Goal: Task Accomplishment & Management: Complete application form

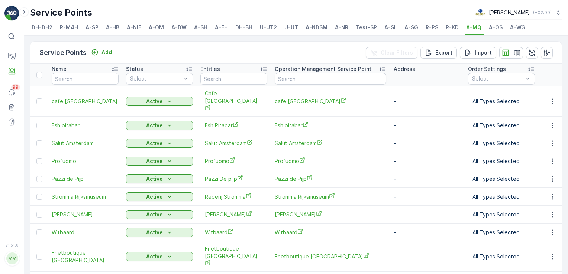
scroll to position [12, 0]
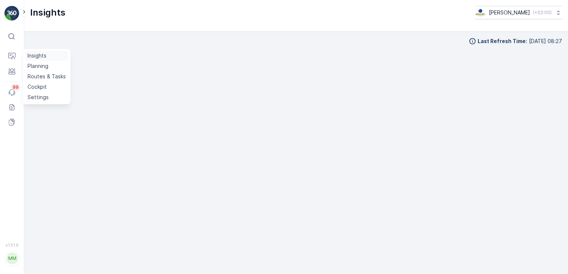
click at [36, 60] on link "Insights" at bounding box center [47, 56] width 44 height 10
click at [35, 81] on p "Entities" at bounding box center [36, 80] width 19 height 7
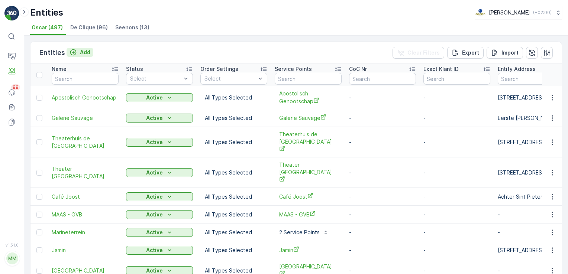
click at [73, 51] on icon "Add" at bounding box center [72, 52] width 7 height 7
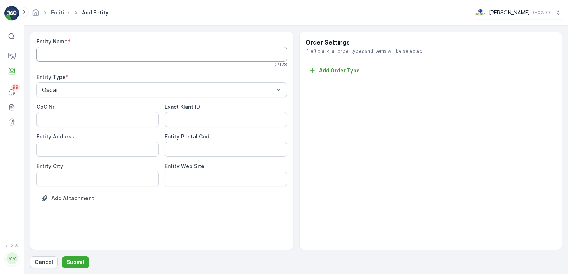
click at [55, 55] on Name "Entity Name" at bounding box center [161, 54] width 250 height 15
paste Name "De Eijk Groep"
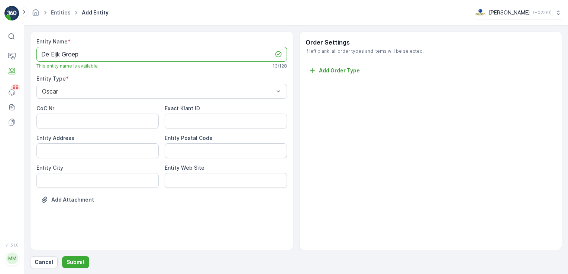
type Name "De Eijk Groep"
click at [180, 156] on Code "Entity Postal Code" at bounding box center [226, 150] width 122 height 15
paste Code "1018JA"
type Code "1018JA"
click at [81, 262] on p "Submit" at bounding box center [75, 262] width 18 height 7
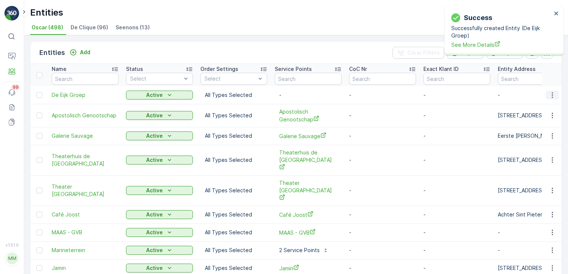
click at [550, 94] on icon "button" at bounding box center [551, 94] width 7 height 7
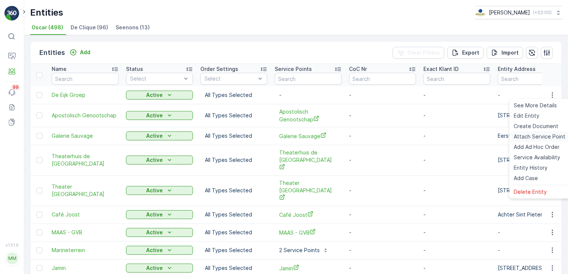
click at [537, 136] on span "Attach Service Point" at bounding box center [539, 136] width 52 height 7
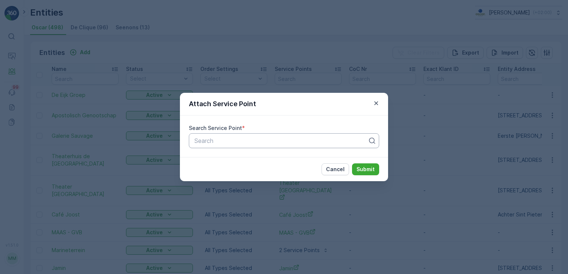
click at [264, 141] on div at bounding box center [281, 140] width 175 height 7
click at [380, 100] on div "Attach Service Point" at bounding box center [284, 104] width 208 height 23
click at [379, 102] on icon "button" at bounding box center [375, 103] width 7 height 7
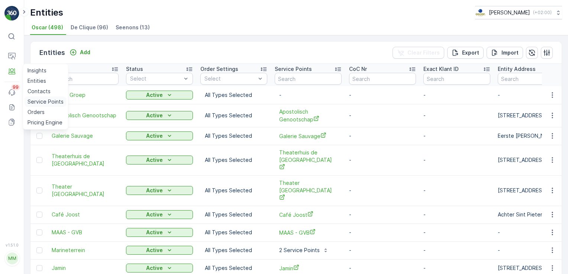
click at [40, 102] on p "Service Points" at bounding box center [45, 101] width 36 height 7
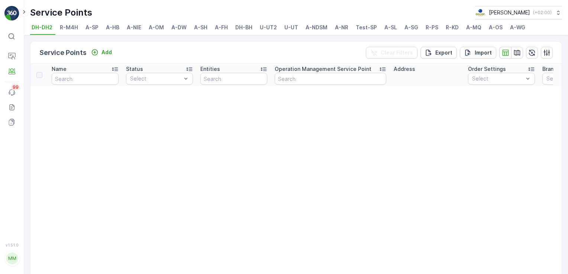
click at [157, 27] on span "A-OM" at bounding box center [156, 27] width 15 height 7
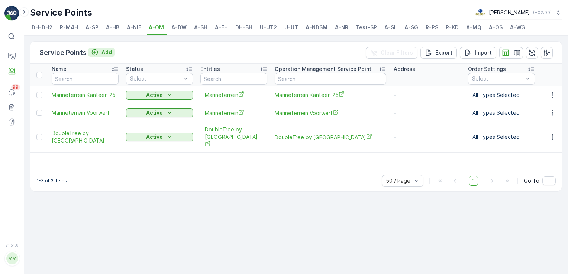
click at [94, 56] on button "Add" at bounding box center [101, 52] width 27 height 9
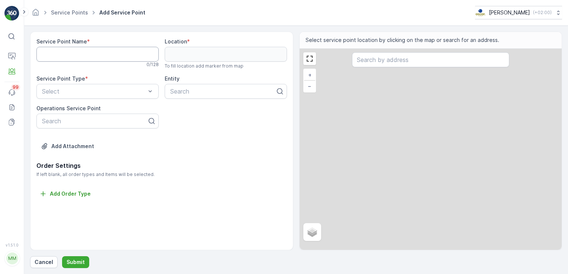
click at [96, 57] on Name "Service Point Name" at bounding box center [97, 54] width 122 height 15
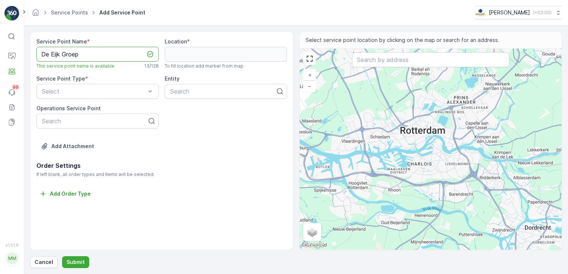
type Name "De Eijk Groep"
click at [406, 58] on input "text" at bounding box center [430, 59] width 157 height 15
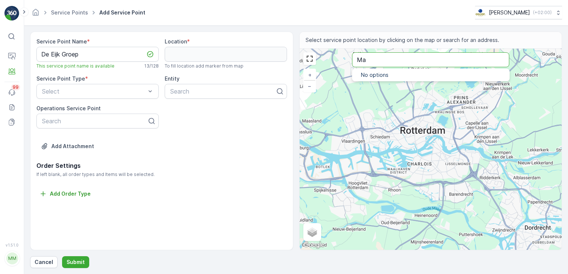
type input "M"
paste input "1018JA"
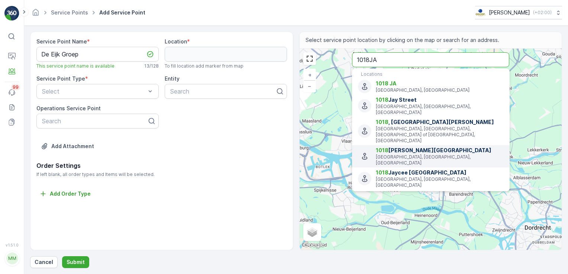
type input "1018JA"
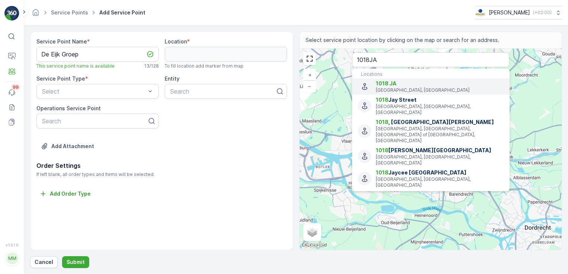
click at [409, 79] on li "1018 JA Amsterdam, Netherlands" at bounding box center [430, 86] width 157 height 16
type input "52.37158660000001,4.916217800000001"
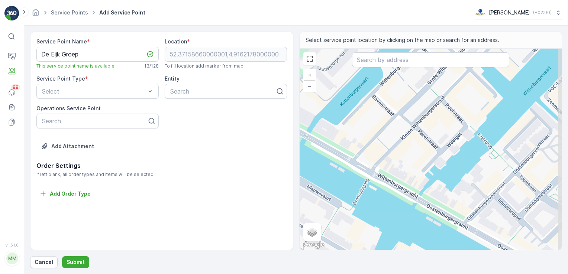
drag, startPoint x: 460, startPoint y: 189, endPoint x: 342, endPoint y: 130, distance: 132.4
click at [342, 130] on div "+ − Satellite Roadmap Terrain Hybrid Leaflet Keyboard shortcuts Map Data Map da…" at bounding box center [430, 149] width 262 height 201
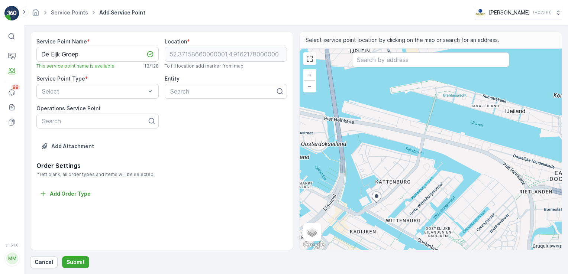
drag, startPoint x: 417, startPoint y: 189, endPoint x: 459, endPoint y: 169, distance: 46.5
click at [449, 182] on div "+ − Satellite Roadmap Terrain Hybrid Leaflet Keyboard shortcuts Map Data Map da…" at bounding box center [430, 149] width 262 height 201
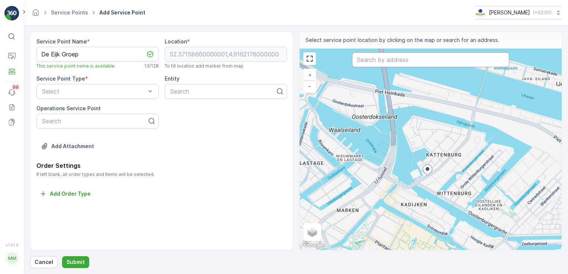
click at [385, 58] on input "text" at bounding box center [430, 59] width 157 height 15
paste input "52.372193,4.916746"
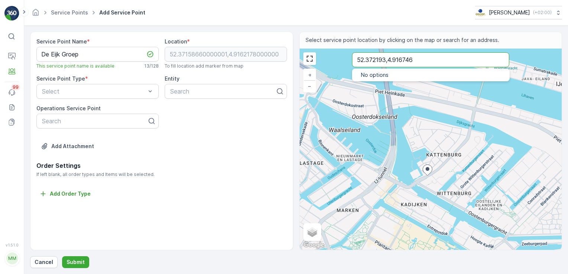
drag, startPoint x: 423, startPoint y: 58, endPoint x: 359, endPoint y: 59, distance: 64.3
click at [359, 59] on input "52.372193,4.916746" at bounding box center [430, 59] width 157 height 15
type input "5"
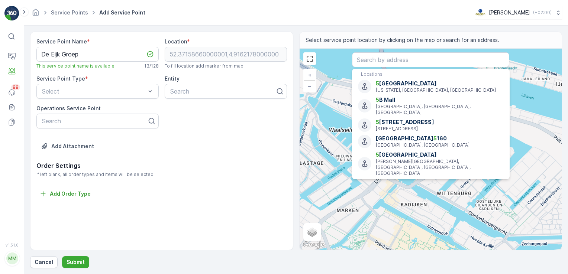
drag, startPoint x: 213, startPoint y: 53, endPoint x: 208, endPoint y: 121, distance: 67.4
click at [208, 121] on div "Service Point Name * De Eijk Groep This service point name is available 13 / 12…" at bounding box center [161, 99] width 250 height 123
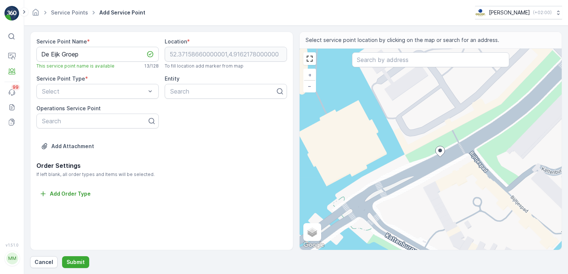
drag, startPoint x: 471, startPoint y: 142, endPoint x: 459, endPoint y: 172, distance: 32.1
click at [459, 172] on div "+ − Satellite Roadmap Terrain Hybrid Leaflet Keyboard shortcuts Map Data Map da…" at bounding box center [430, 149] width 262 height 201
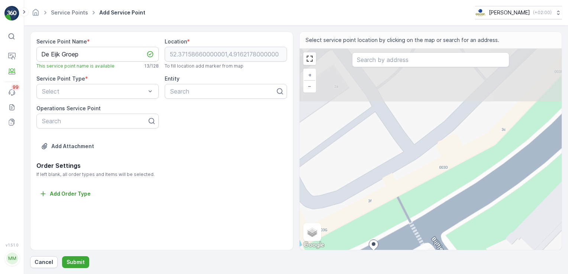
drag, startPoint x: 469, startPoint y: 104, endPoint x: 434, endPoint y: 190, distance: 92.5
click at [434, 190] on div "+ − Satellite Roadmap Terrain Hybrid Leaflet Keyboard shortcuts Map Data Map da…" at bounding box center [430, 149] width 262 height 201
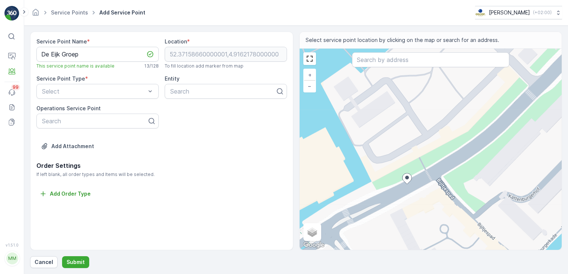
drag, startPoint x: 403, startPoint y: 209, endPoint x: 398, endPoint y: 185, distance: 24.7
click at [402, 184] on icon at bounding box center [406, 178] width 9 height 11
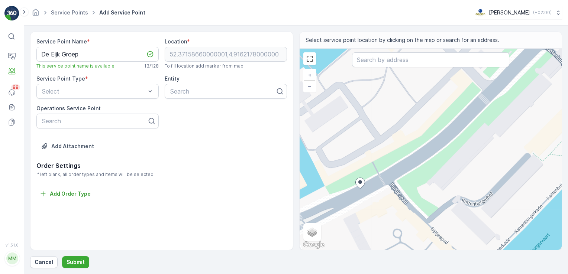
drag, startPoint x: 399, startPoint y: 181, endPoint x: 360, endPoint y: 180, distance: 39.0
click at [360, 180] on ellipse at bounding box center [360, 182] width 4 height 4
click at [395, 118] on div "+ − Satellite Roadmap Terrain Hybrid Leaflet Keyboard shortcuts Map Data Map da…" at bounding box center [430, 149] width 262 height 201
type input "52.37220639960176,4.916723929080914"
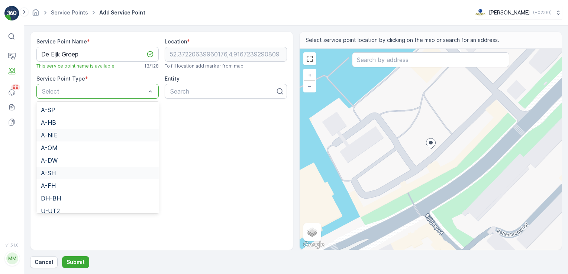
scroll to position [37, 0]
click at [59, 136] on div "A-OM" at bounding box center [97, 135] width 113 height 7
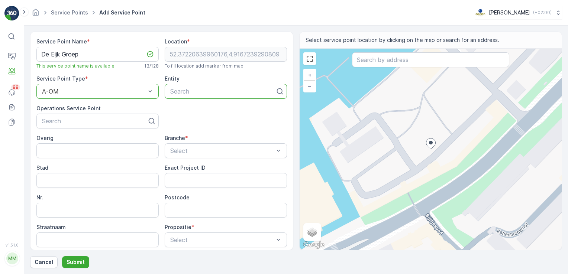
click at [201, 95] on p "Search" at bounding box center [222, 91] width 105 height 9
type input "De Eijk"
click at [203, 107] on span "De Eijk Groep" at bounding box center [187, 109] width 37 height 7
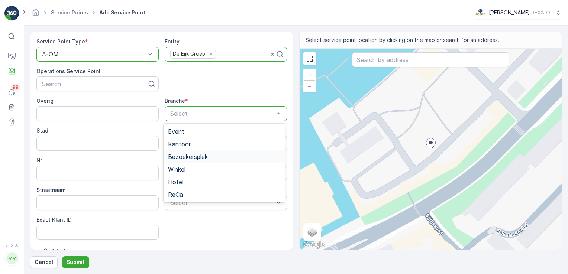
click at [182, 154] on span "Bezoekersplek" at bounding box center [188, 156] width 40 height 7
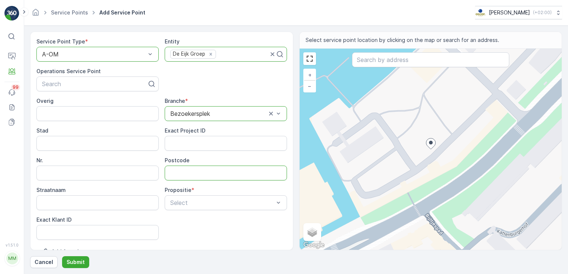
click at [200, 170] on input "Postcode" at bounding box center [226, 173] width 122 height 15
paste input "52.372193,4.916746"
type input "52.372193,4.916746"
paste input "1018JA"
type input "1018JA"
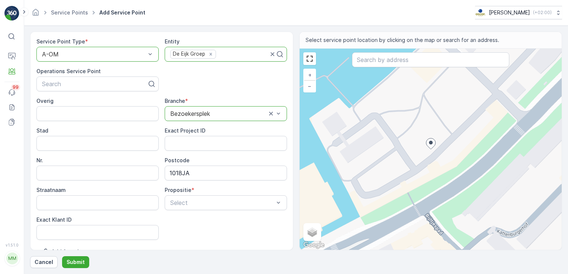
click at [165, 228] on div "Overig Branche * option Bezoekersplek, selected. Bezoekersplek Stad Exact Proje…" at bounding box center [161, 168] width 250 height 143
click at [188, 223] on span "Volledig" at bounding box center [178, 220] width 21 height 7
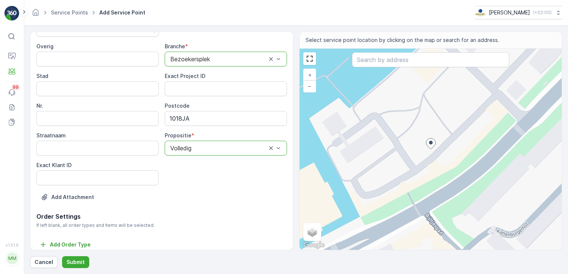
scroll to position [97, 0]
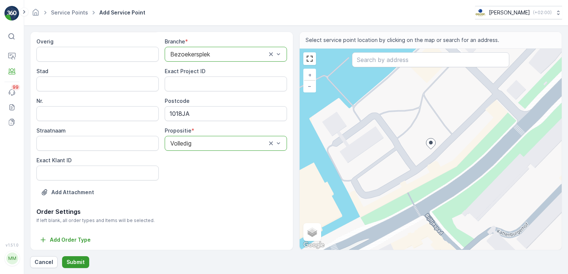
click at [78, 265] on p "Submit" at bounding box center [75, 262] width 18 height 7
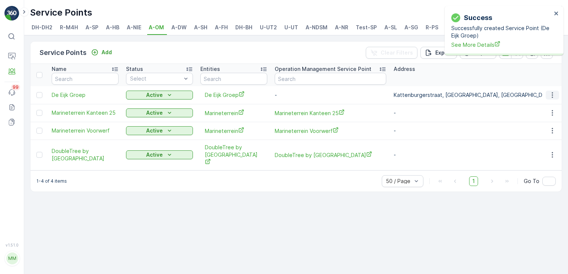
click at [553, 94] on icon "button" at bounding box center [551, 94] width 7 height 7
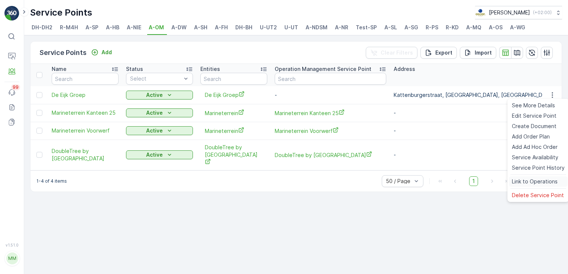
click at [526, 183] on span "Link to Operations" at bounding box center [534, 181] width 46 height 7
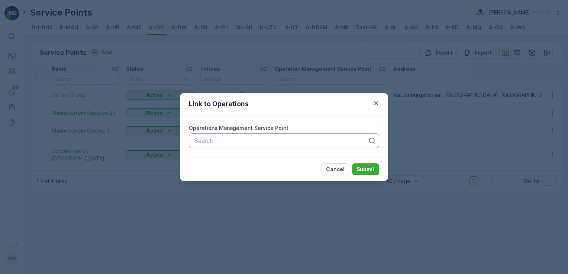
click at [221, 142] on div at bounding box center [281, 140] width 175 height 7
click at [239, 140] on div at bounding box center [281, 140] width 175 height 7
type input "De Eijk"
drag, startPoint x: 166, startPoint y: 140, endPoint x: 155, endPoint y: 139, distance: 10.8
click at [155, 139] on div "Link to Operations Operations Management Service Point Search Cancel Submit" at bounding box center [284, 137] width 568 height 274
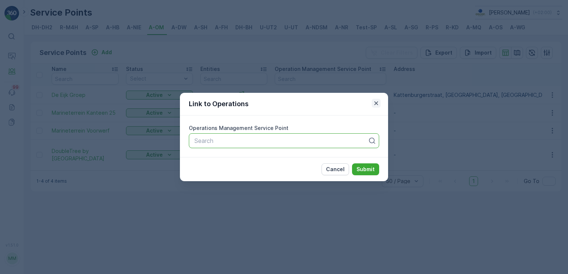
click at [374, 103] on icon "button" at bounding box center [375, 103] width 7 height 7
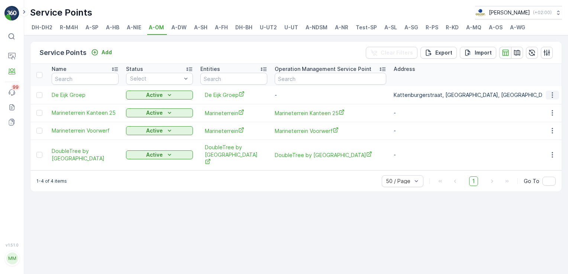
click at [554, 94] on icon "button" at bounding box center [551, 94] width 7 height 7
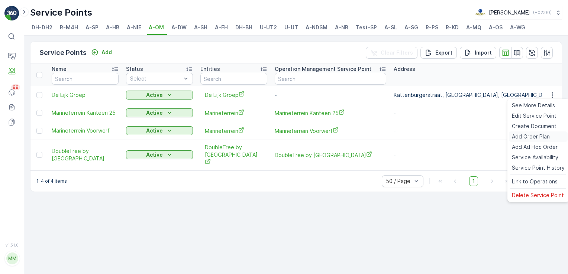
click at [533, 137] on span "Add Order Plan" at bounding box center [530, 136] width 38 height 7
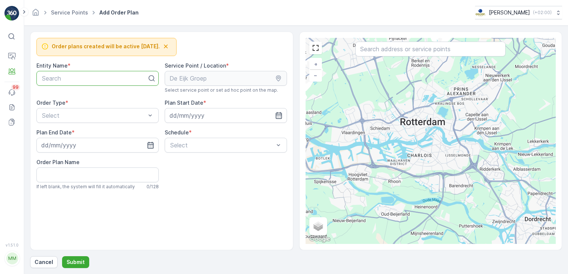
click at [92, 81] on div at bounding box center [94, 78] width 107 height 7
type input "De Eijk"
click at [82, 94] on div "De Eijk Groep" at bounding box center [97, 96] width 113 height 7
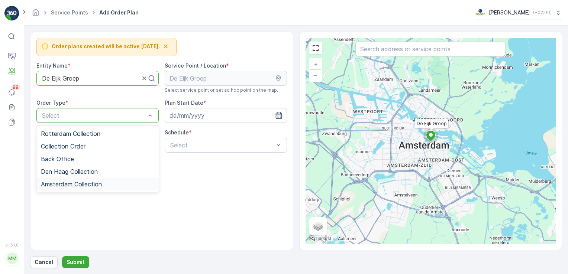
click at [61, 188] on div "Amsterdam Collection" at bounding box center [97, 184] width 122 height 13
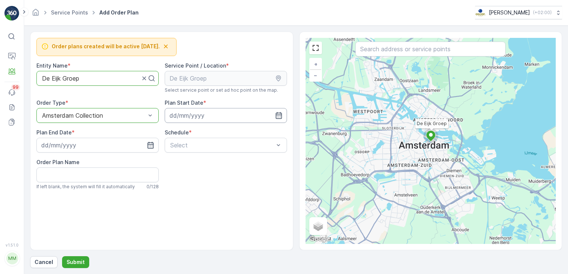
click at [181, 117] on input at bounding box center [226, 115] width 122 height 15
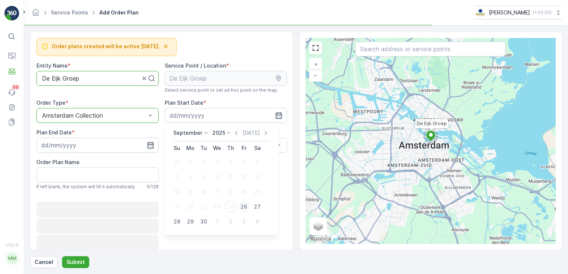
click at [243, 210] on div "26" at bounding box center [244, 207] width 12 height 12
type input "26.09.2025"
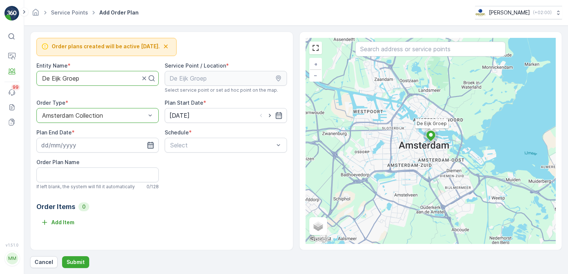
click at [150, 145] on icon "button" at bounding box center [150, 145] width 7 height 7
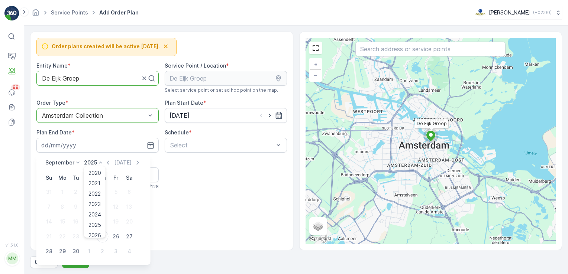
click at [94, 161] on p "2025" at bounding box center [90, 162] width 13 height 7
click at [90, 228] on span "2030" at bounding box center [94, 230] width 13 height 7
click at [102, 206] on div "12" at bounding box center [103, 207] width 12 height 12
type input "12.09.2030"
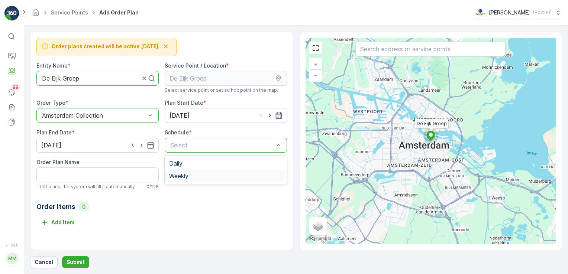
click at [196, 175] on div "Weekly" at bounding box center [225, 176] width 113 height 7
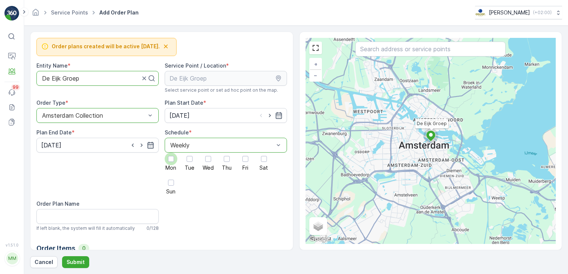
click at [170, 160] on div at bounding box center [171, 159] width 6 height 6
click at [171, 153] on input "Mon" at bounding box center [171, 153] width 0 height 0
click at [186, 160] on div at bounding box center [189, 159] width 6 height 6
click at [189, 153] on input "Tue" at bounding box center [189, 153] width 0 height 0
click at [202, 160] on div at bounding box center [208, 159] width 13 height 13
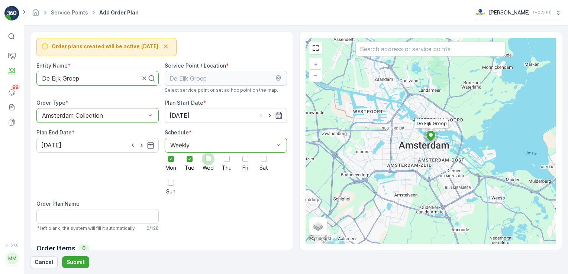
click at [208, 153] on input "Wed" at bounding box center [208, 153] width 0 height 0
drag, startPoint x: 225, startPoint y: 159, endPoint x: 242, endPoint y: 159, distance: 17.5
click at [225, 159] on div at bounding box center [227, 159] width 6 height 6
click at [227, 153] on input "Thu" at bounding box center [227, 153] width 0 height 0
click at [246, 159] on div at bounding box center [245, 159] width 6 height 6
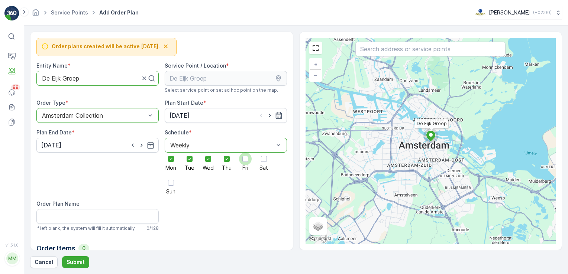
click at [245, 153] on input "Fri" at bounding box center [245, 153] width 0 height 0
drag, startPoint x: 272, startPoint y: 160, endPoint x: 248, endPoint y: 160, distance: 23.4
click at [272, 160] on div "Mon Tue Wed Thu Fri Sat Sun" at bounding box center [226, 174] width 122 height 42
drag, startPoint x: 271, startPoint y: 160, endPoint x: 264, endPoint y: 160, distance: 7.4
click at [270, 160] on div "Mon Tue Wed Thu Fri Sat Sun" at bounding box center [226, 174] width 122 height 42
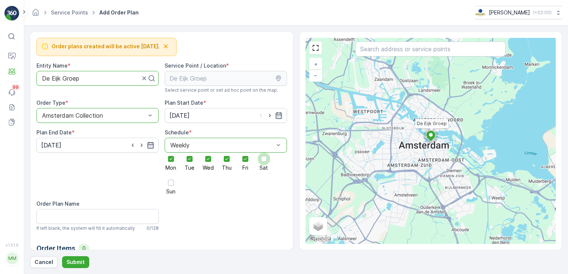
drag, startPoint x: 264, startPoint y: 159, endPoint x: 218, endPoint y: 165, distance: 45.7
click at [263, 159] on div at bounding box center [264, 159] width 6 height 6
click at [264, 153] on input "Sat" at bounding box center [264, 153] width 0 height 0
click at [171, 182] on div at bounding box center [171, 183] width 6 height 6
click at [171, 176] on input "Sun" at bounding box center [171, 176] width 0 height 0
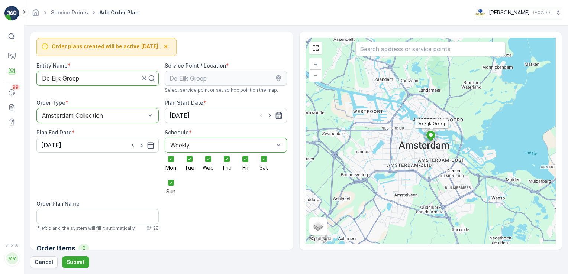
scroll to position [25, 0]
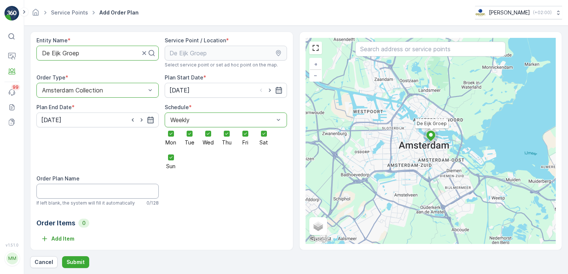
click at [105, 184] on Name "Order Plan Name" at bounding box center [97, 191] width 122 height 15
type Name "A"
type Name "OM Middag"
click at [70, 238] on p "Add Item" at bounding box center [62, 238] width 23 height 7
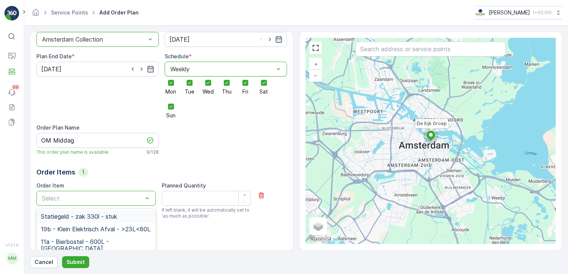
scroll to position [83, 0]
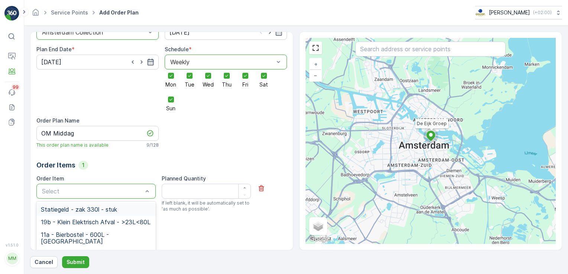
click at [86, 186] on div "Order Items 1 Order Item 78 results available. Use Up and Down to choose option…" at bounding box center [161, 192] width 250 height 64
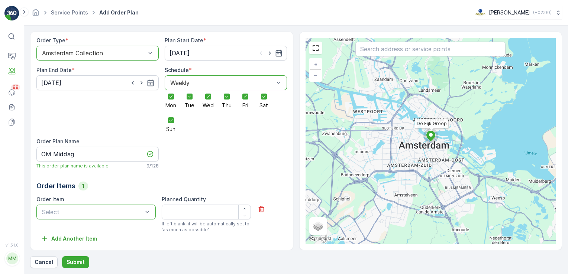
click at [56, 212] on Item "Select" at bounding box center [95, 212] width 119 height 15
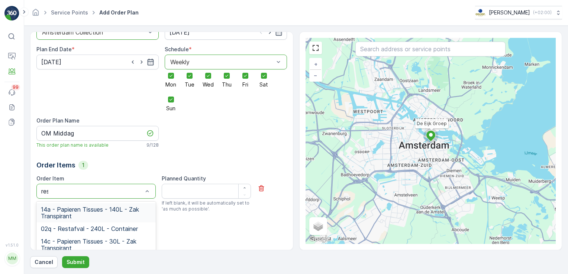
type input "rest"
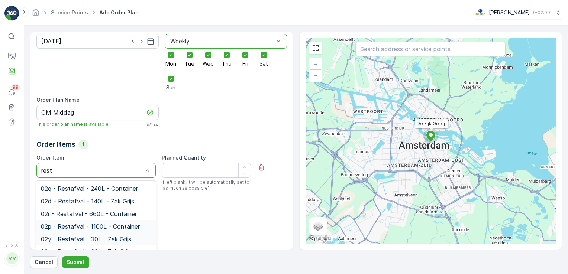
scroll to position [9, 0]
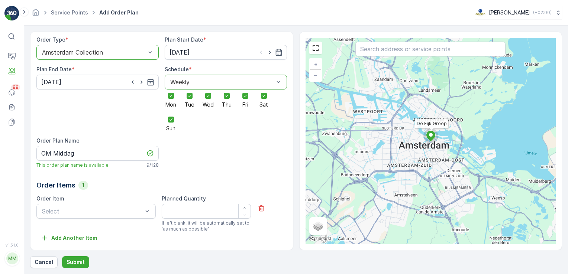
click at [211, 234] on div "Order plans created will be active tomorrow. Entity Name * De Eijk Groep Servic…" at bounding box center [161, 141] width 263 height 219
click at [38, 263] on p "Cancel" at bounding box center [44, 262] width 19 height 7
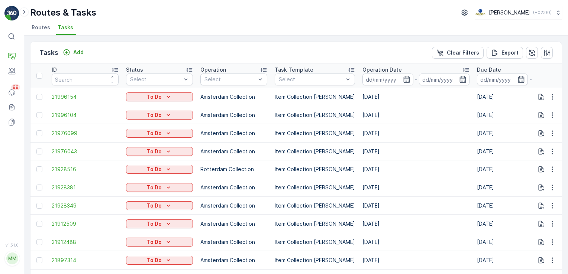
scroll to position [0, 417]
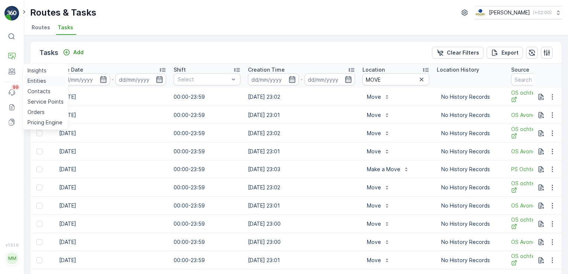
click at [29, 79] on p "Entities" at bounding box center [36, 80] width 19 height 7
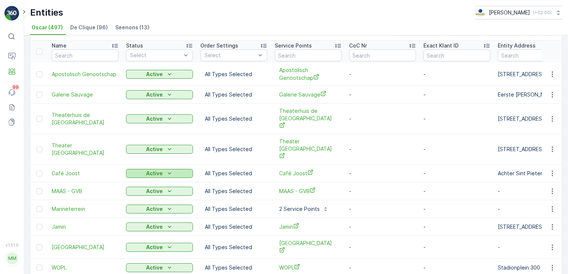
scroll to position [36, 0]
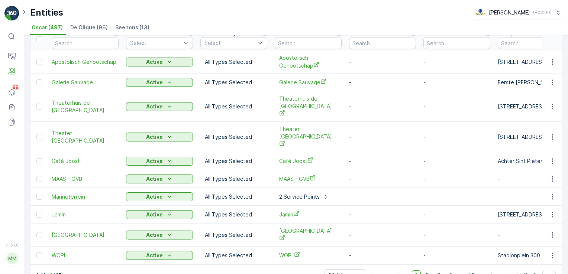
click at [82, 193] on span "Marineterrein" at bounding box center [85, 196] width 67 height 7
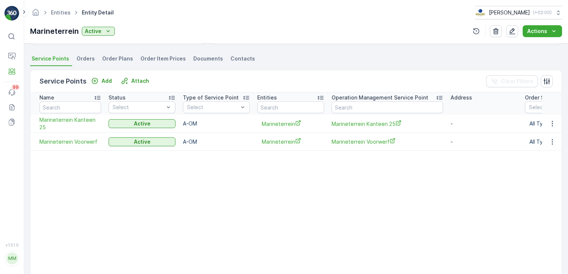
scroll to position [152, 0]
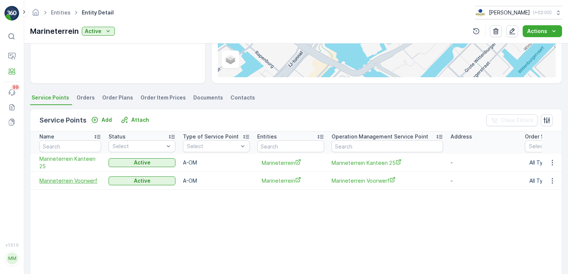
click at [87, 182] on span "Marineterrein Voorwerf" at bounding box center [70, 180] width 62 height 7
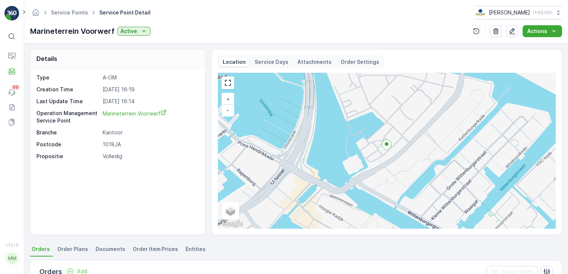
click at [117, 144] on p "1018JA" at bounding box center [150, 144] width 95 height 7
click at [114, 144] on p "1018JA" at bounding box center [150, 144] width 95 height 7
copy p "1018JA"
click at [149, 162] on div "Type A-OM Creation Time 12.09.2025 16:19 Last Update Time 16.09.2025 16:14 Oper…" at bounding box center [117, 151] width 175 height 167
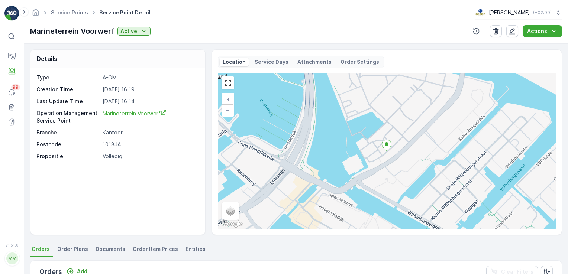
click at [150, 117] on link "Marineterrein Voorwerf" at bounding box center [150, 117] width 95 height 15
click at [35, 102] on p "Service Points" at bounding box center [45, 101] width 36 height 7
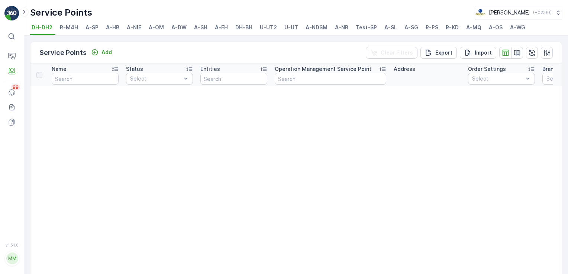
click at [158, 30] on span "A-OM" at bounding box center [156, 27] width 15 height 7
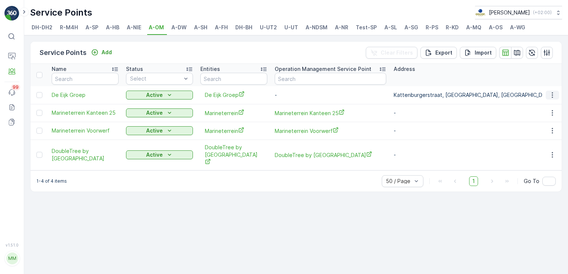
click at [552, 97] on icon "button" at bounding box center [551, 95] width 1 height 6
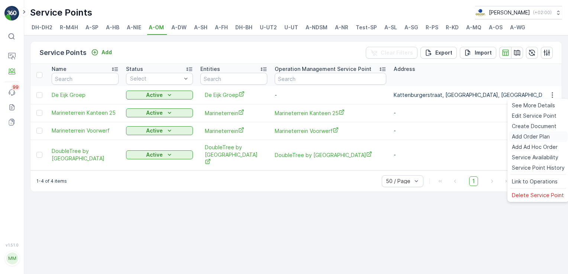
click at [533, 136] on span "Add Order Plan" at bounding box center [530, 136] width 38 height 7
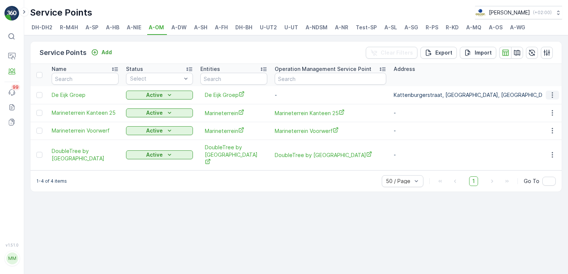
click at [551, 96] on icon "button" at bounding box center [551, 94] width 7 height 7
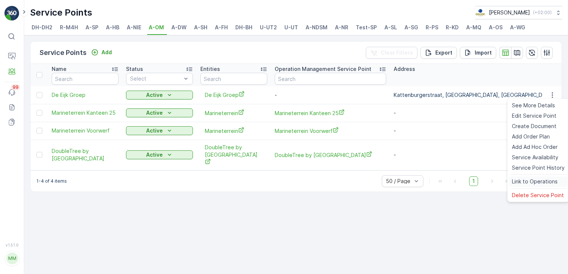
click at [553, 182] on span "Link to Operations" at bounding box center [534, 181] width 46 height 7
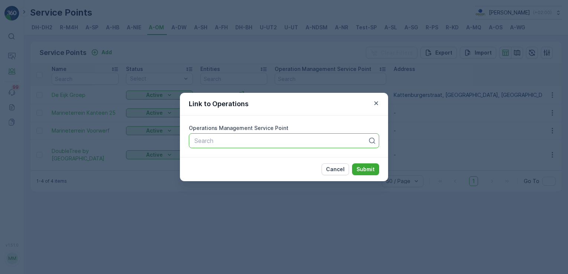
click at [370, 141] on icon at bounding box center [371, 140] width 7 height 7
click at [371, 141] on icon at bounding box center [371, 140] width 7 height 7
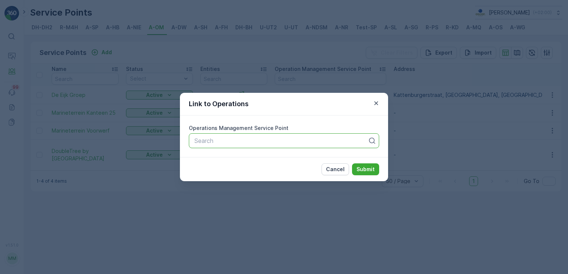
click at [371, 141] on icon at bounding box center [371, 140] width 7 height 7
click at [374, 104] on icon "button" at bounding box center [375, 103] width 7 height 7
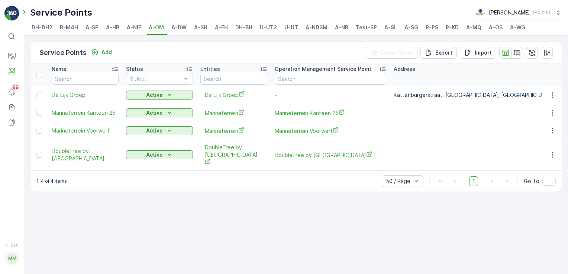
click at [529, 239] on div "Service Points Add Clear Filters Export Import Name Status Select Entities Oper…" at bounding box center [295, 154] width 543 height 239
click at [557, 97] on button "button" at bounding box center [551, 95] width 13 height 9
click at [32, 75] on p "Routes & Tasks" at bounding box center [46, 76] width 38 height 7
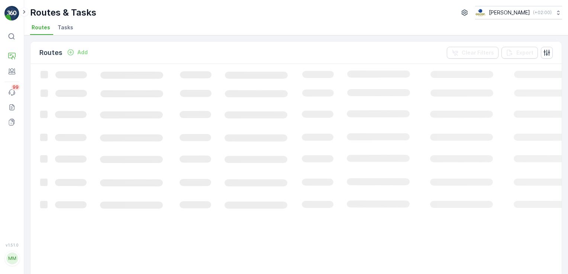
click at [70, 29] on span "Tasks" at bounding box center [66, 27] width 16 height 7
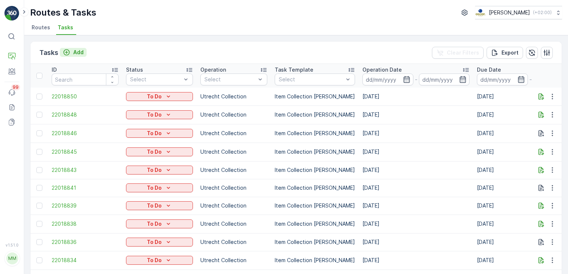
click at [76, 51] on p "Add" at bounding box center [78, 52] width 10 height 7
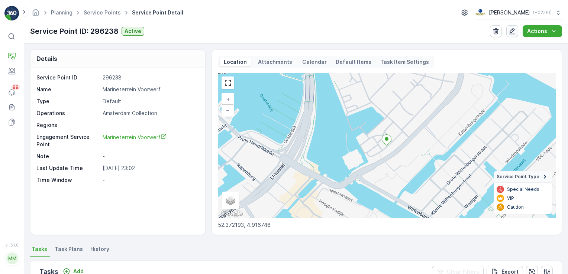
click at [512, 33] on icon "button" at bounding box center [511, 30] width 7 height 7
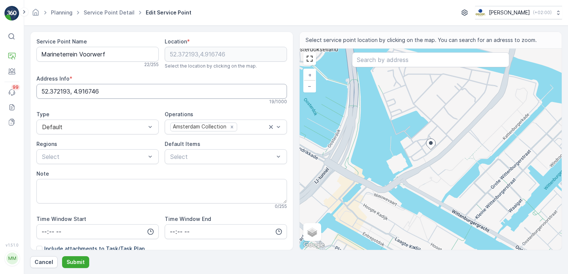
click at [119, 94] on Info "52.372193, 4.916746" at bounding box center [161, 91] width 250 height 15
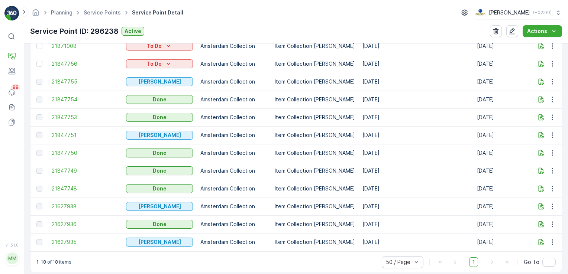
scroll to position [388, 0]
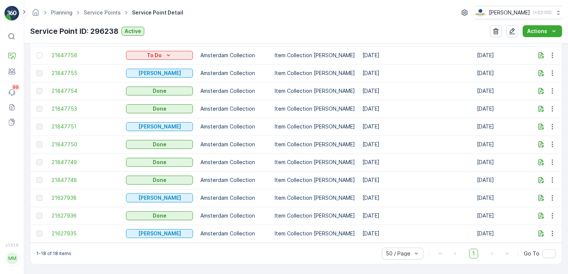
drag, startPoint x: 269, startPoint y: 244, endPoint x: 355, endPoint y: 250, distance: 86.8
click at [355, 250] on div "1-18 of 18 items 50 / Page 1 Go To" at bounding box center [295, 253] width 531 height 21
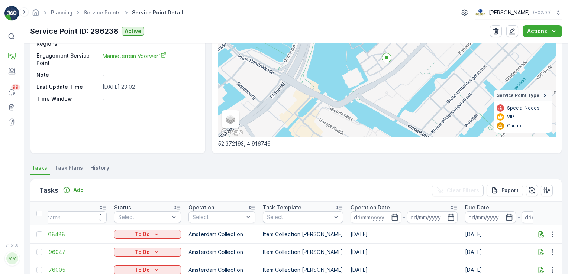
scroll to position [0, 0]
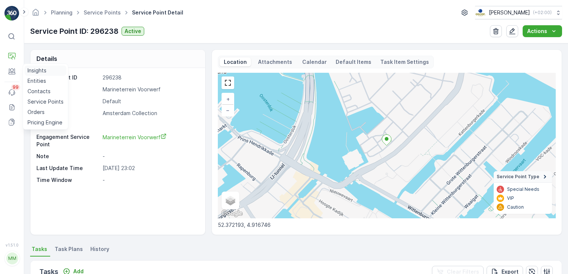
click at [35, 75] on link "Insights" at bounding box center [46, 70] width 42 height 10
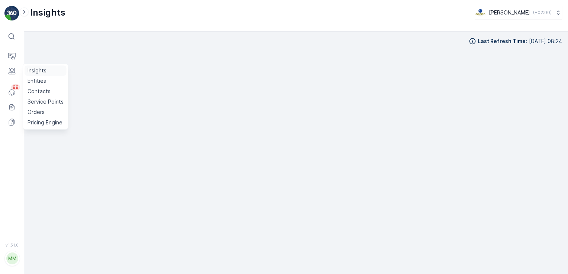
click at [35, 74] on p "Insights" at bounding box center [36, 70] width 19 height 7
click at [28, 74] on link "Insights" at bounding box center [46, 70] width 42 height 10
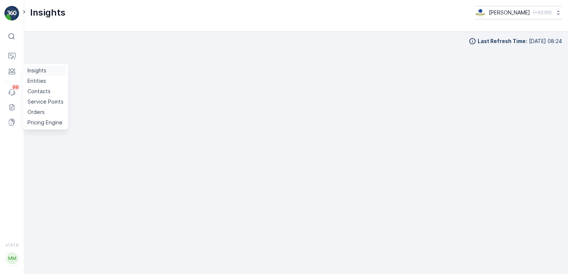
click at [25, 74] on link "Insights" at bounding box center [46, 70] width 42 height 10
click at [31, 49] on div "Insights Planning Routes & Tasks Cockpit Settings" at bounding box center [47, 77] width 48 height 56
click at [31, 61] on link "Planning" at bounding box center [47, 66] width 44 height 10
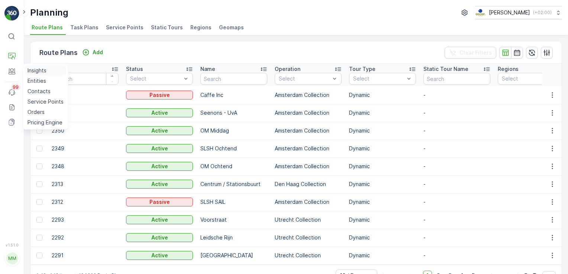
click at [28, 75] on link "Insights" at bounding box center [46, 70] width 42 height 10
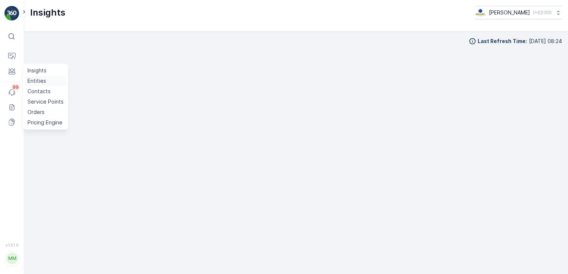
click at [41, 79] on p "Entities" at bounding box center [36, 80] width 19 height 7
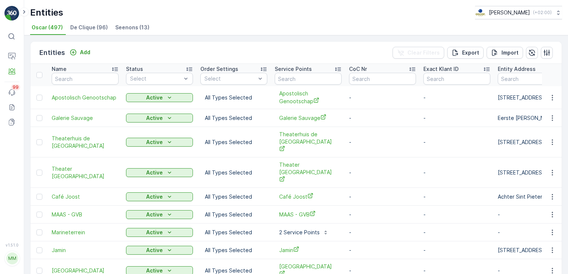
scroll to position [36, 0]
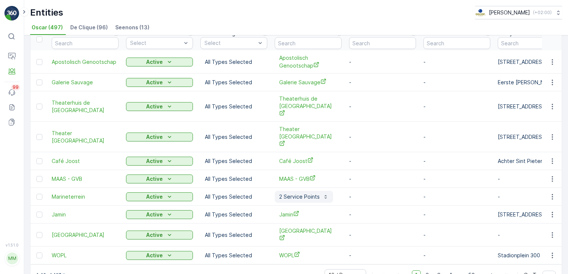
click at [304, 193] on p "2 Service Points" at bounding box center [299, 196] width 40 height 7
click at [303, 197] on span "Marineterrein Voorwerf" at bounding box center [318, 198] width 82 height 8
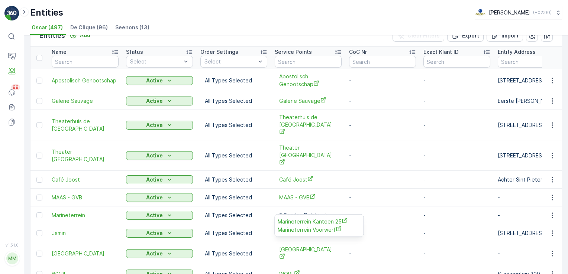
scroll to position [0, 0]
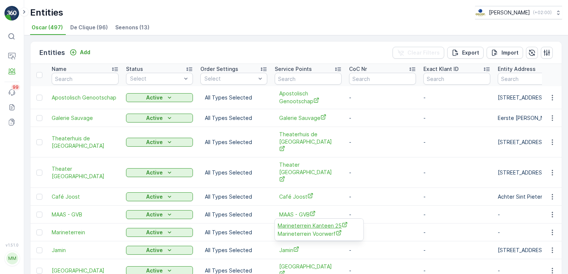
click at [295, 228] on span "Marineterrein Kanteen 25" at bounding box center [318, 226] width 82 height 8
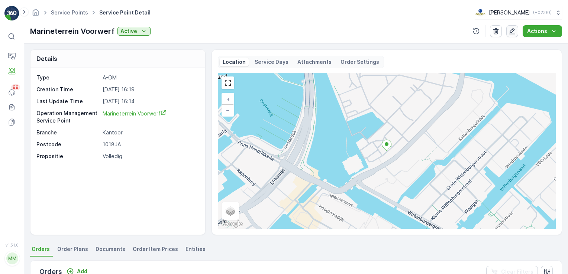
click at [515, 33] on icon "button" at bounding box center [511, 30] width 7 height 7
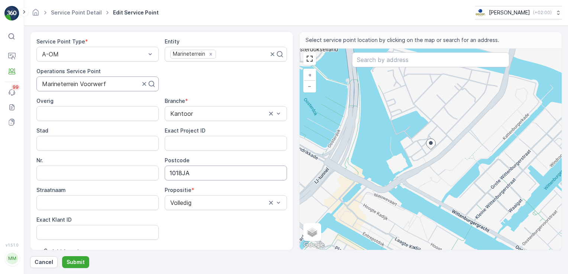
scroll to position [37, 0]
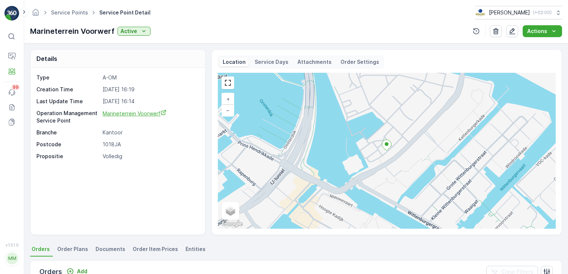
click at [145, 114] on span "Marineterrein Voorwerf" at bounding box center [135, 113] width 64 height 6
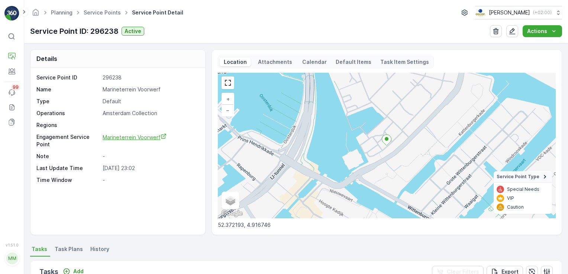
click at [126, 139] on span "Marineterrein Voorwerf" at bounding box center [135, 137] width 64 height 6
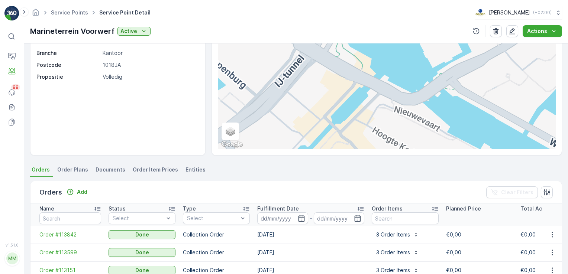
scroll to position [74, 0]
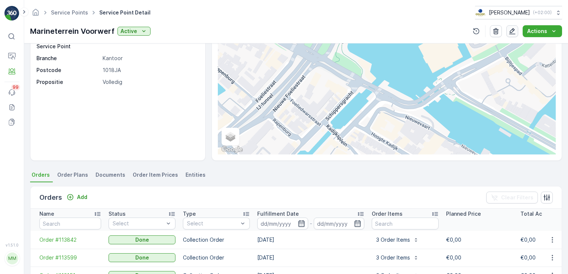
click at [515, 29] on icon "button" at bounding box center [512, 31] width 6 height 6
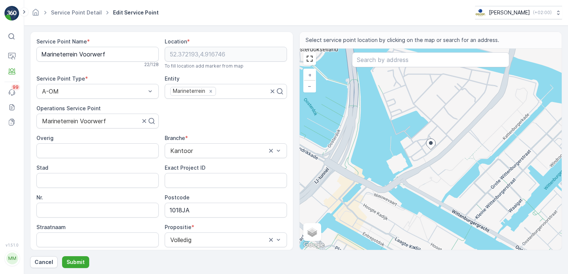
click at [258, 32] on div "Service Point Name * [GEOGRAPHIC_DATA] 22 / 128 Location * [GEOGRAPHIC_DATA] To…" at bounding box center [161, 141] width 263 height 219
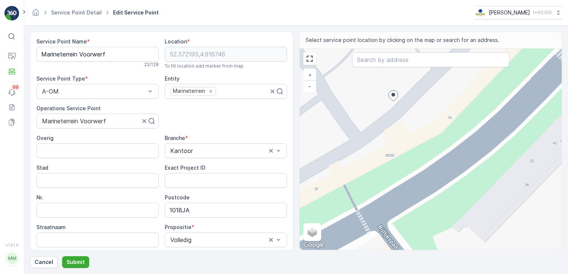
drag, startPoint x: 443, startPoint y: 171, endPoint x: 458, endPoint y: 97, distance: 75.0
click at [458, 97] on div "+ − Satellite Roadmap Terrain Hybrid Leaflet Keyboard shortcuts Map Data Map da…" at bounding box center [430, 149] width 262 height 201
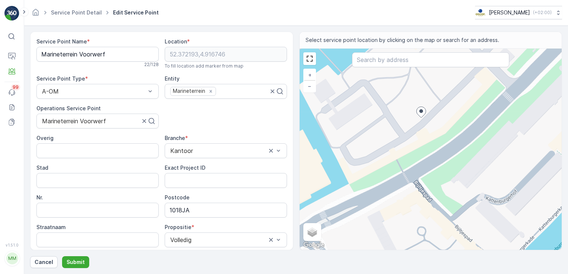
drag, startPoint x: 453, startPoint y: 165, endPoint x: 451, endPoint y: 179, distance: 14.4
click at [451, 179] on div "+ − Satellite Roadmap Terrain Hybrid Leaflet Keyboard shortcuts Map Data Map da…" at bounding box center [430, 149] width 262 height 201
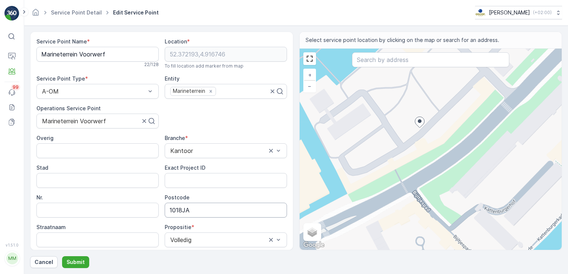
click at [180, 212] on input "1018JA" at bounding box center [226, 210] width 122 height 15
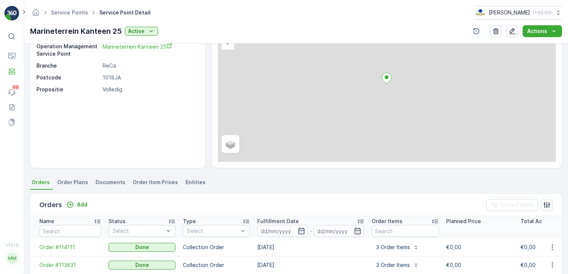
scroll to position [149, 0]
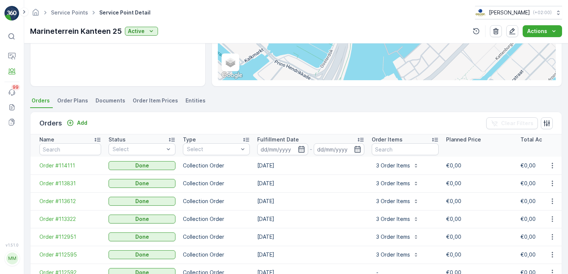
click at [71, 100] on span "Order Plans" at bounding box center [72, 100] width 31 height 7
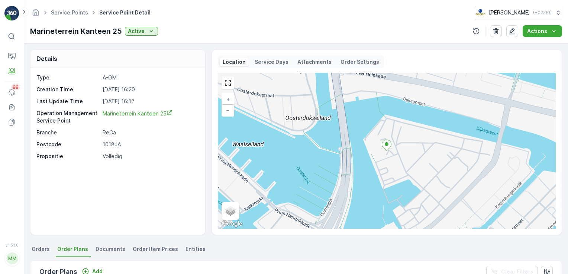
click at [133, 108] on div "Type A-OM Creation Time 12.09.2025 16:20 Last Update Time 16.09.2025 16:12 Oper…" at bounding box center [116, 117] width 161 height 86
click at [134, 114] on span "Marineterrein Kanteen 25" at bounding box center [138, 113] width 70 height 6
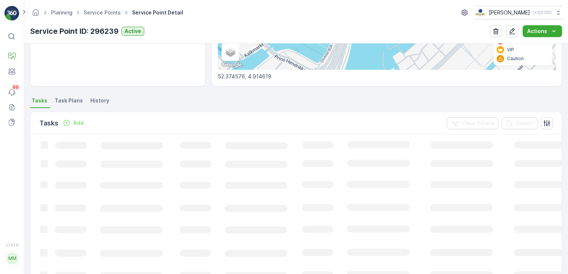
scroll to position [149, 0]
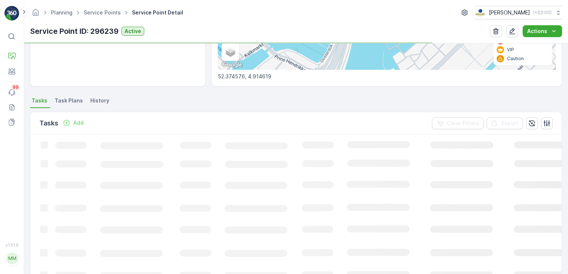
click at [71, 104] on li "Task Plans" at bounding box center [69, 101] width 33 height 13
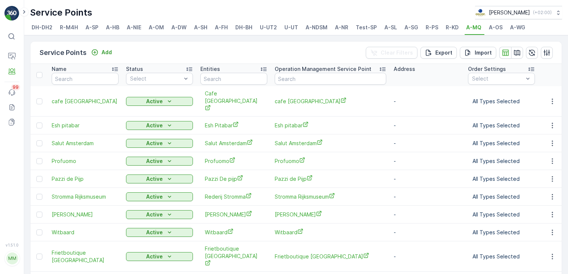
scroll to position [12, 0]
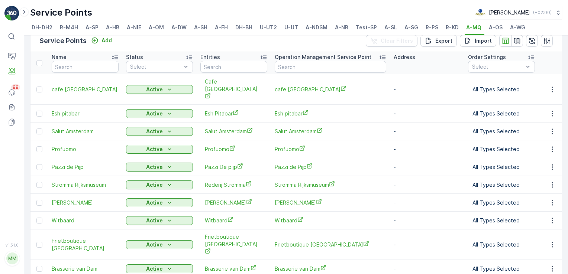
click at [500, 26] on li "A-OS" at bounding box center [496, 28] width 18 height 13
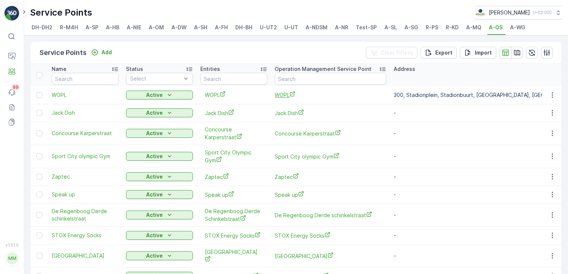
click at [275, 95] on span "WOPL" at bounding box center [329, 95] width 111 height 8
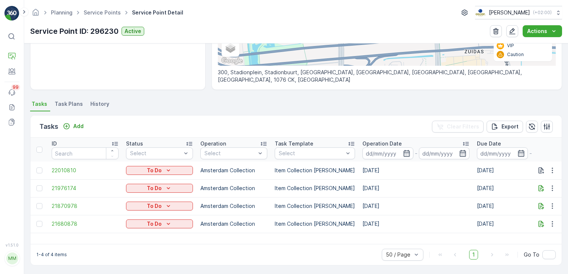
scroll to position [146, 0]
click at [72, 105] on span "Task Plans" at bounding box center [69, 103] width 28 height 7
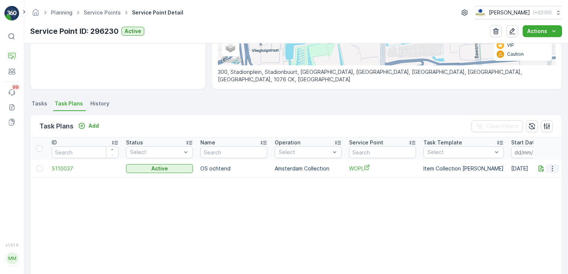
click at [548, 166] on icon "button" at bounding box center [551, 168] width 7 height 7
click at [532, 195] on div "History" at bounding box center [543, 200] width 49 height 10
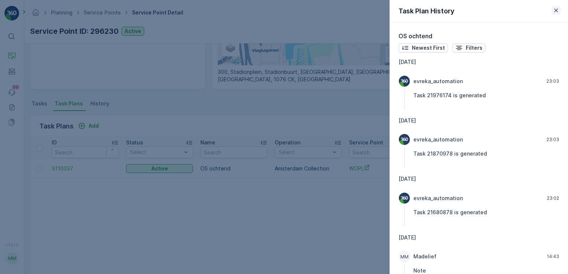
click at [559, 9] on icon "button" at bounding box center [555, 10] width 7 height 7
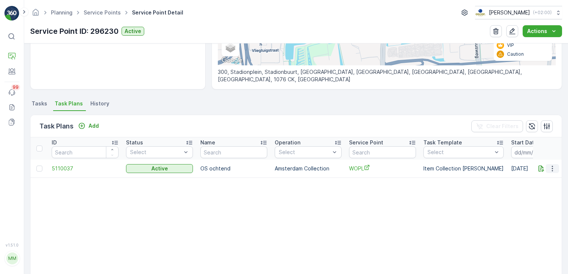
click at [548, 166] on icon "button" at bounding box center [551, 168] width 7 height 7
click at [540, 188] on span "Edit Task Plan" at bounding box center [538, 189] width 35 height 7
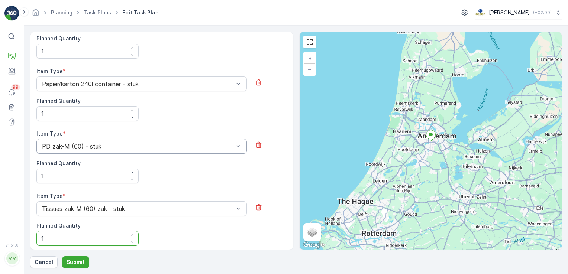
scroll to position [458, 0]
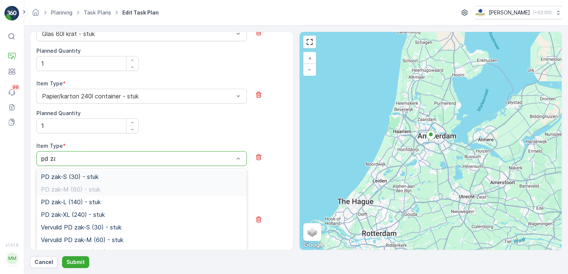
type input "pd zak"
